Goal: Navigation & Orientation: Understand site structure

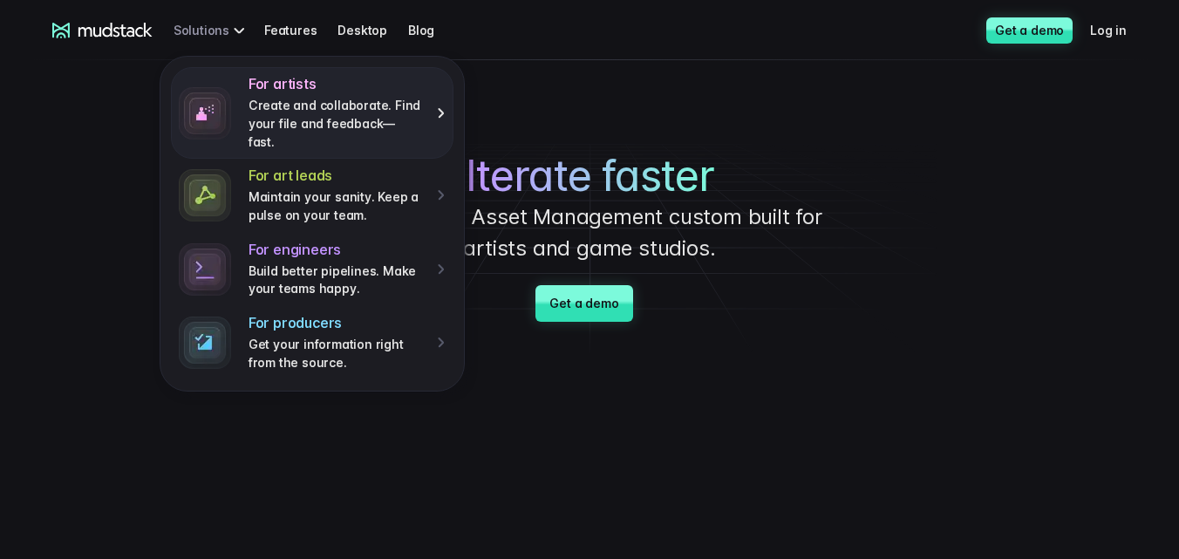
click at [341, 86] on h4 "For artists" at bounding box center [336, 84] width 176 height 18
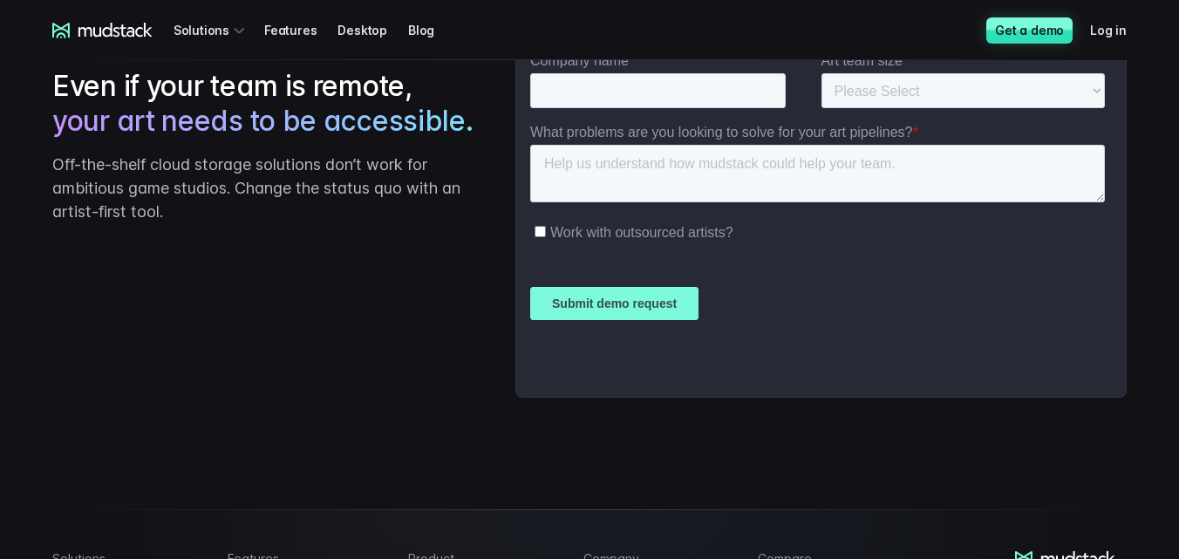
scroll to position [2790, 0]
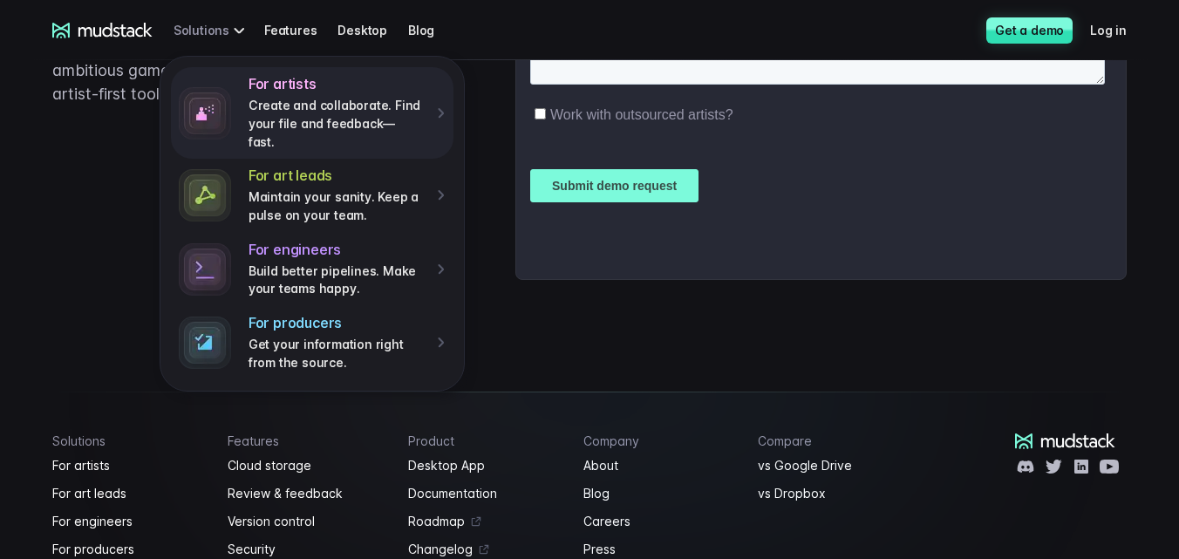
click at [220, 26] on div "For artists Create and collaborate. Find your file and feedback— fast. For art …" at bounding box center [211, 30] width 77 height 32
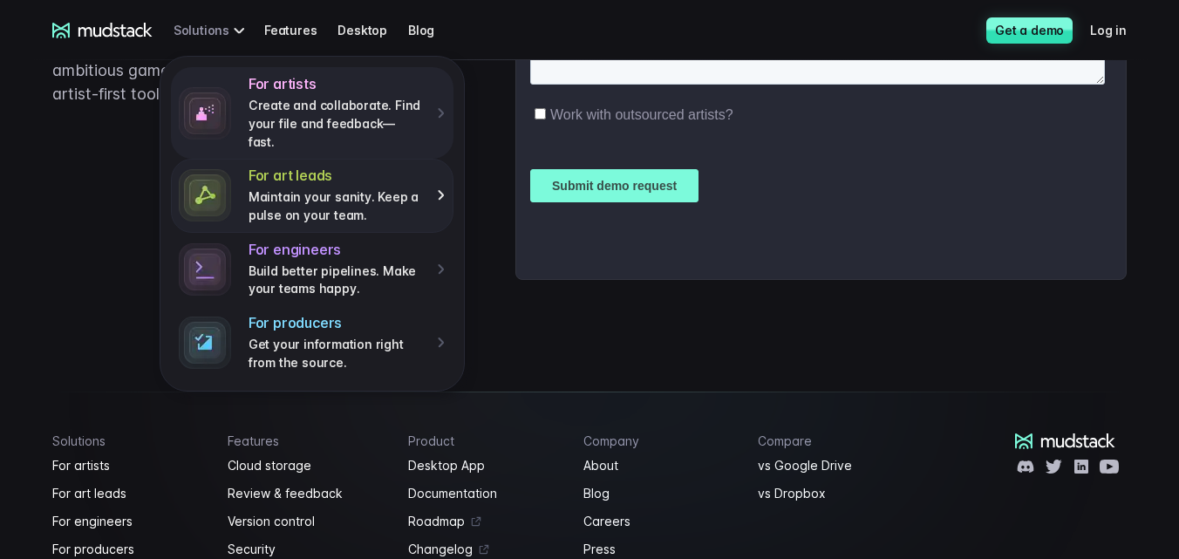
click at [256, 167] on div "For art leads Maintain your sanity. Keep a pulse on your team." at bounding box center [346, 196] width 197 height 58
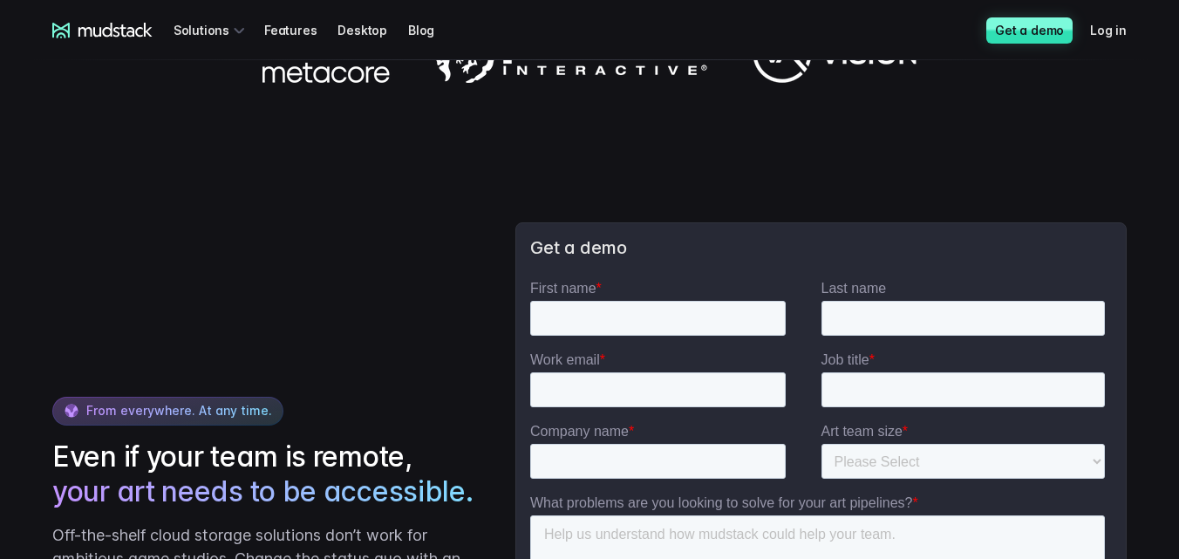
scroll to position [2325, 0]
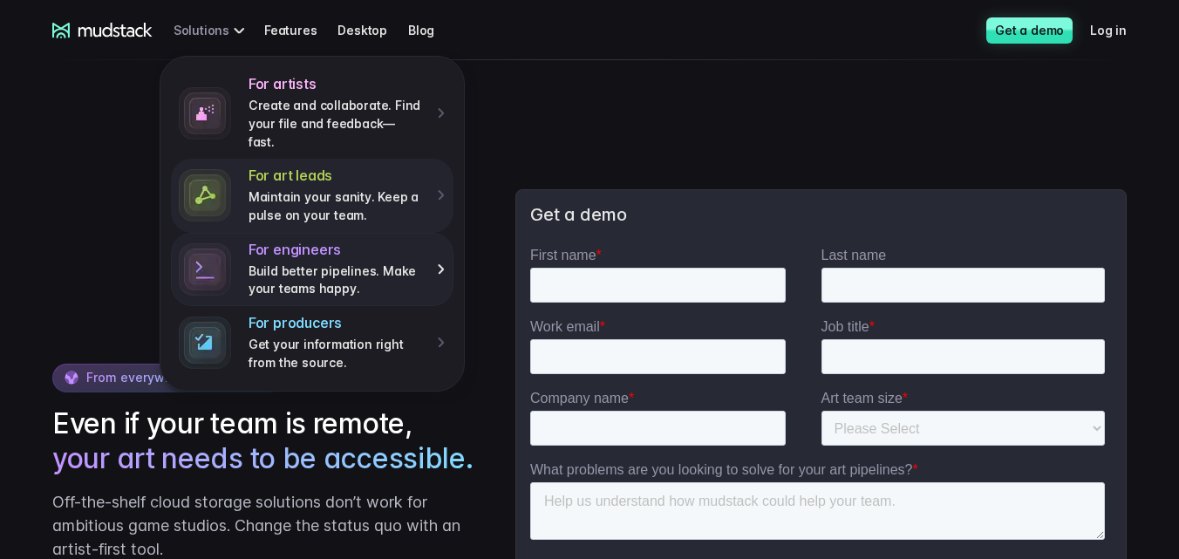
click at [248, 241] on h4 "For engineers" at bounding box center [336, 250] width 176 height 18
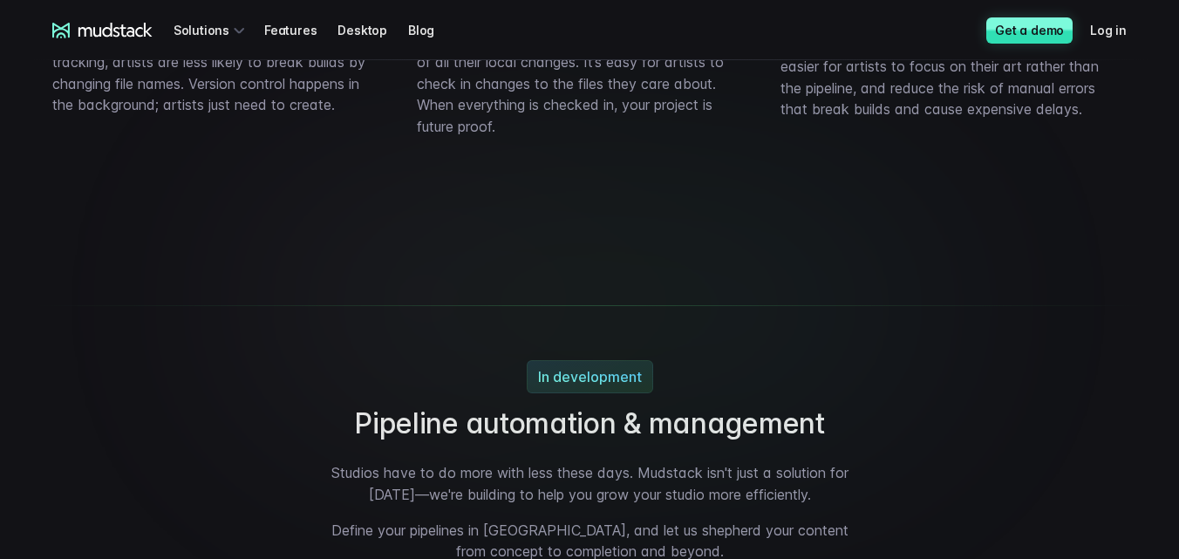
scroll to position [3487, 0]
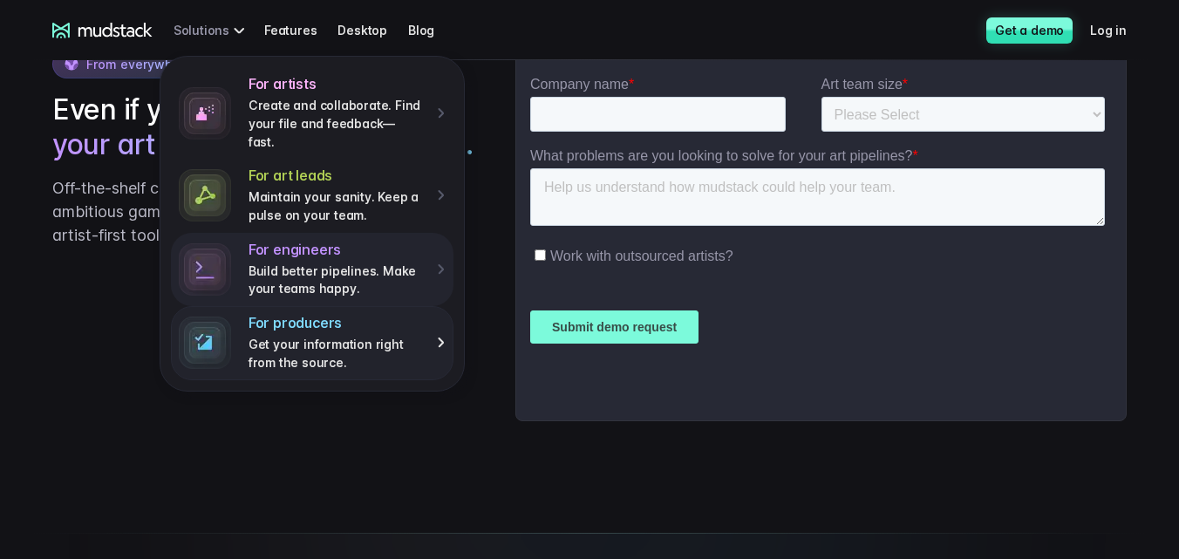
click at [241, 306] on link "For producers Get your information right from the source." at bounding box center [312, 342] width 282 height 73
